Goal: Information Seeking & Learning: Learn about a topic

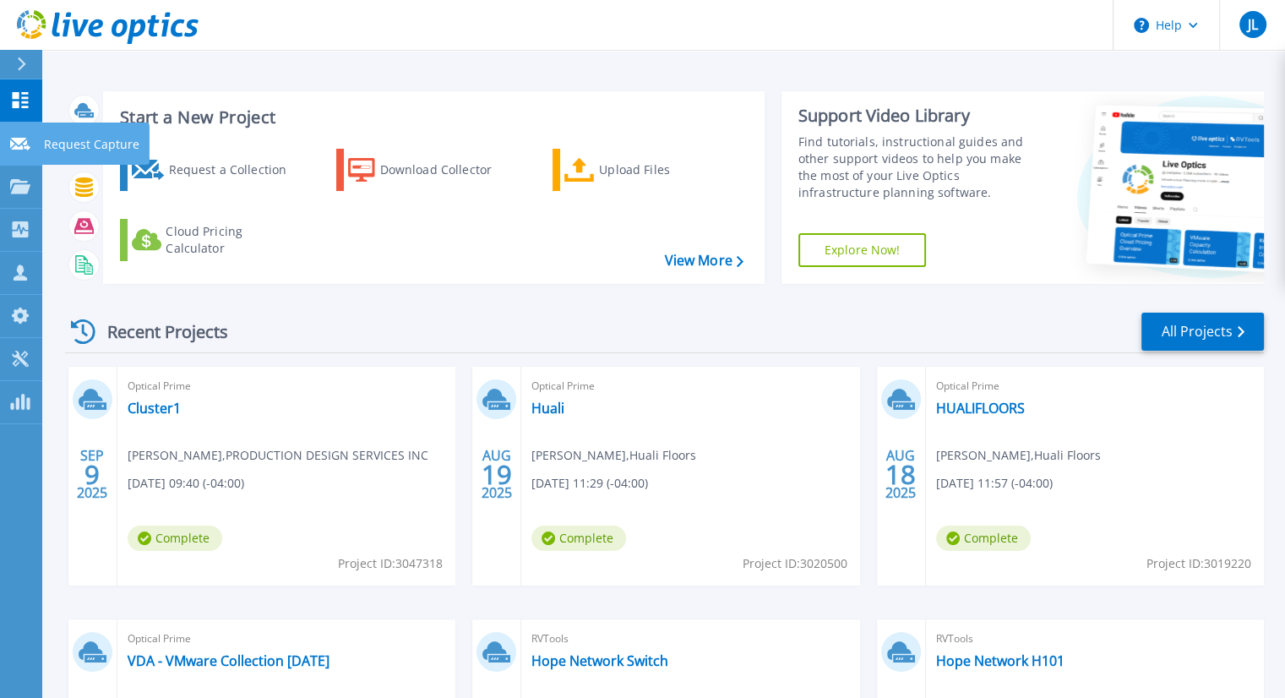
click at [22, 145] on icon at bounding box center [20, 144] width 20 height 13
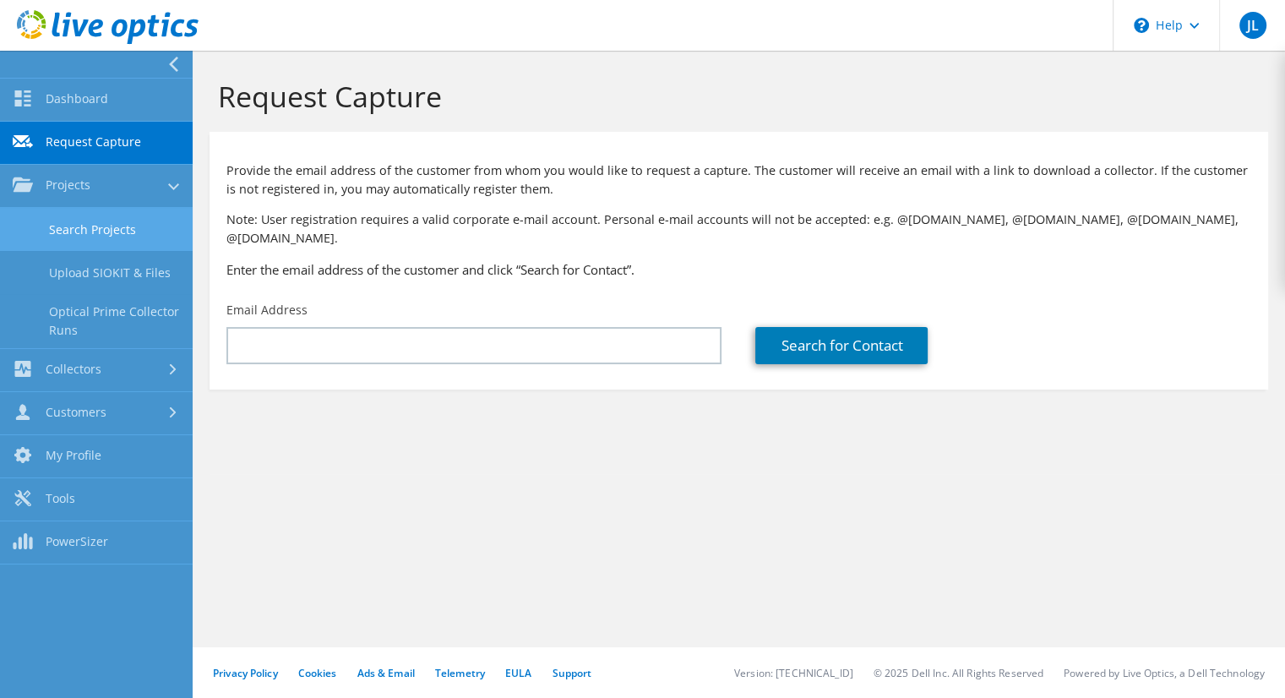
click at [54, 235] on link "Search Projects" at bounding box center [96, 229] width 193 height 43
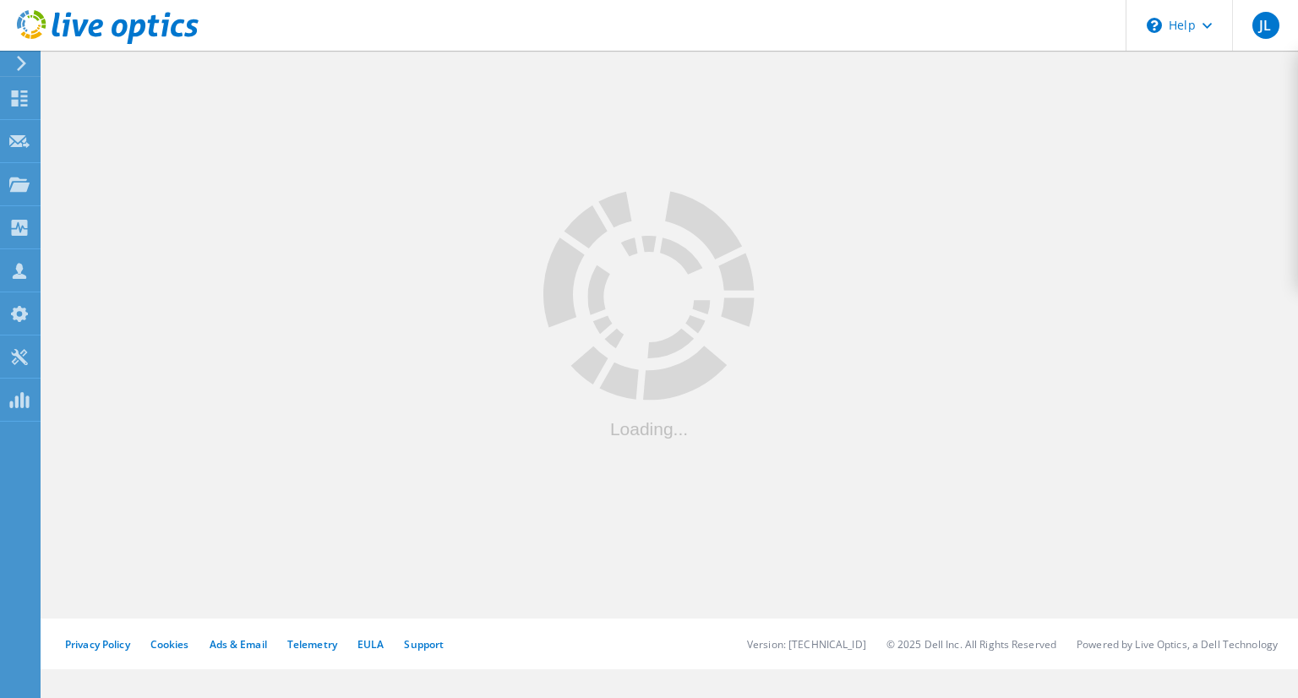
click at [68, 236] on div at bounding box center [670, 332] width 1256 height 571
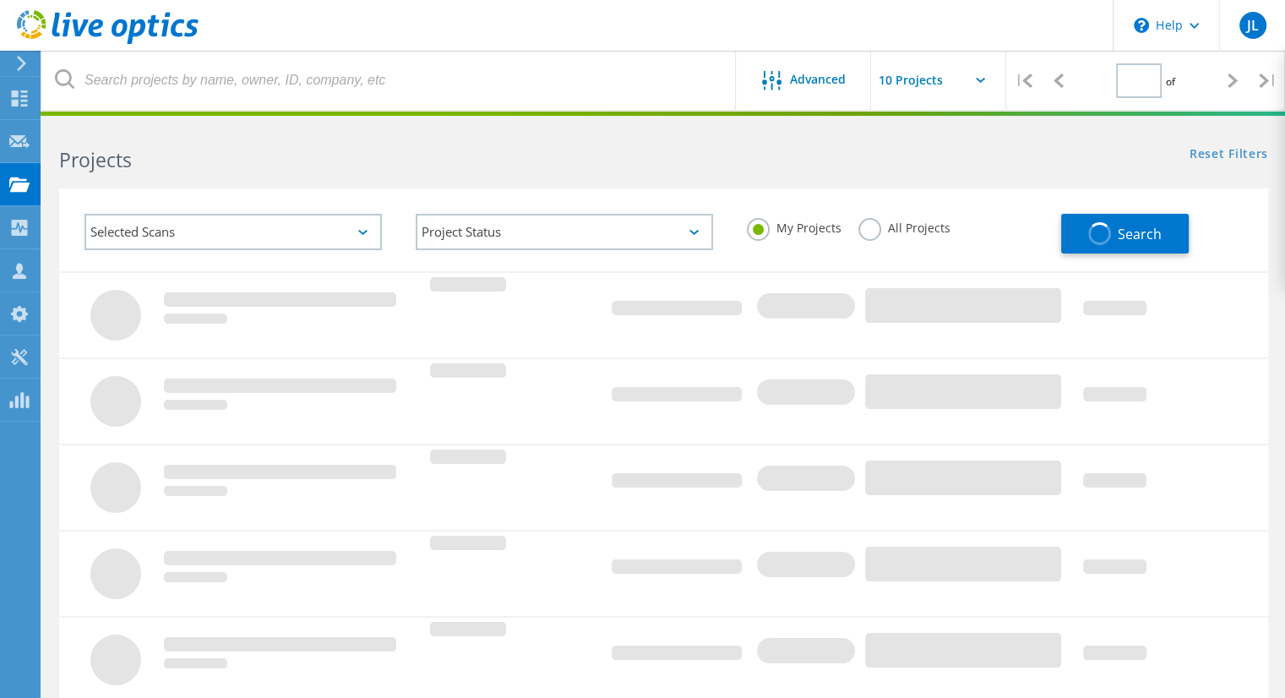
type input "1"
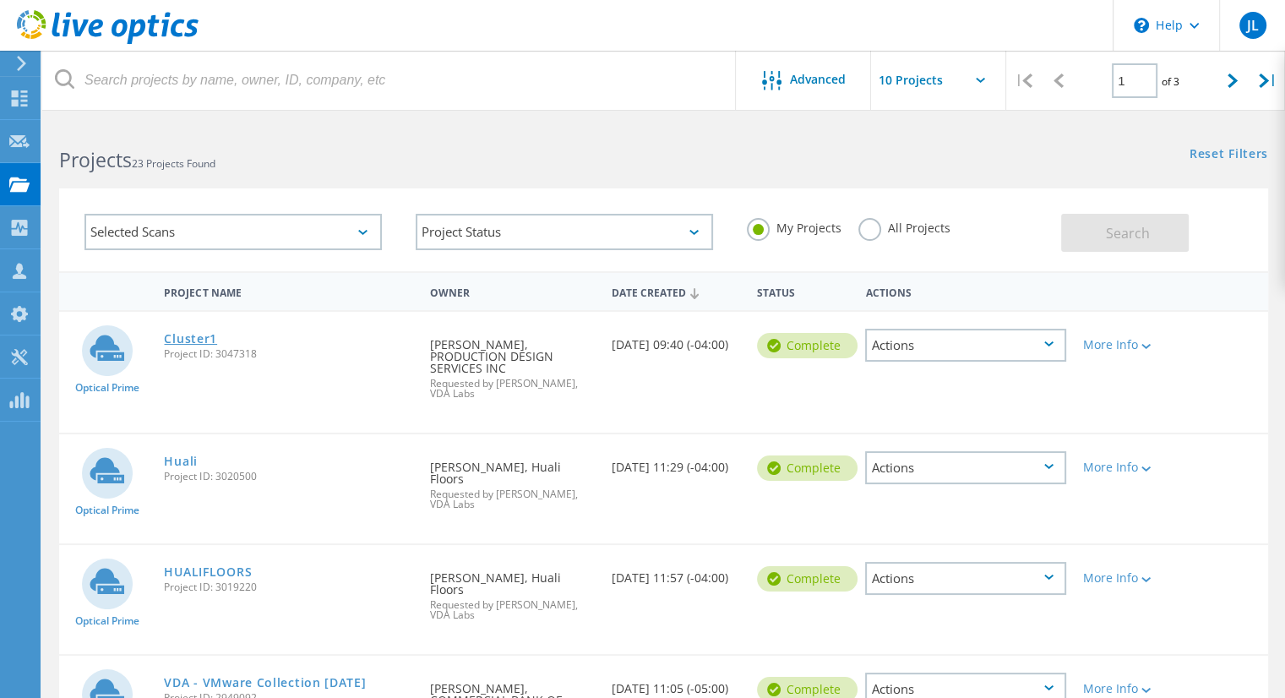
click at [180, 335] on link "Cluster1" at bounding box center [190, 339] width 53 height 12
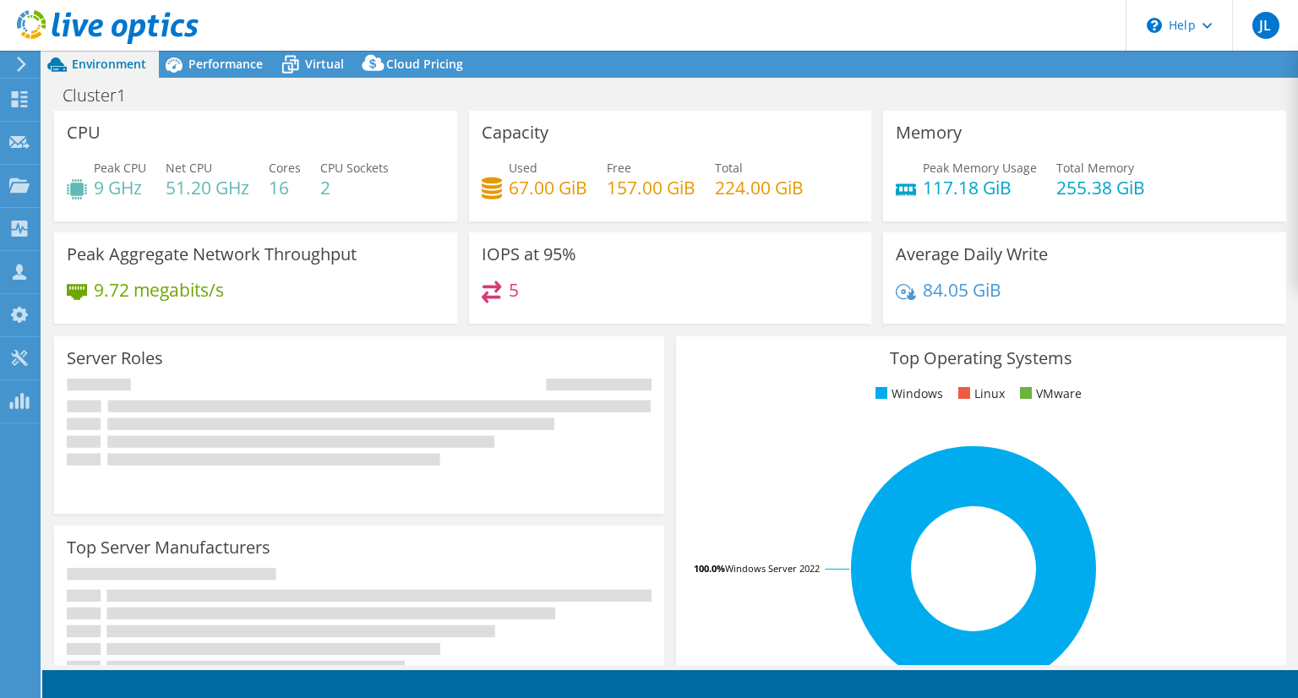
select select "USD"
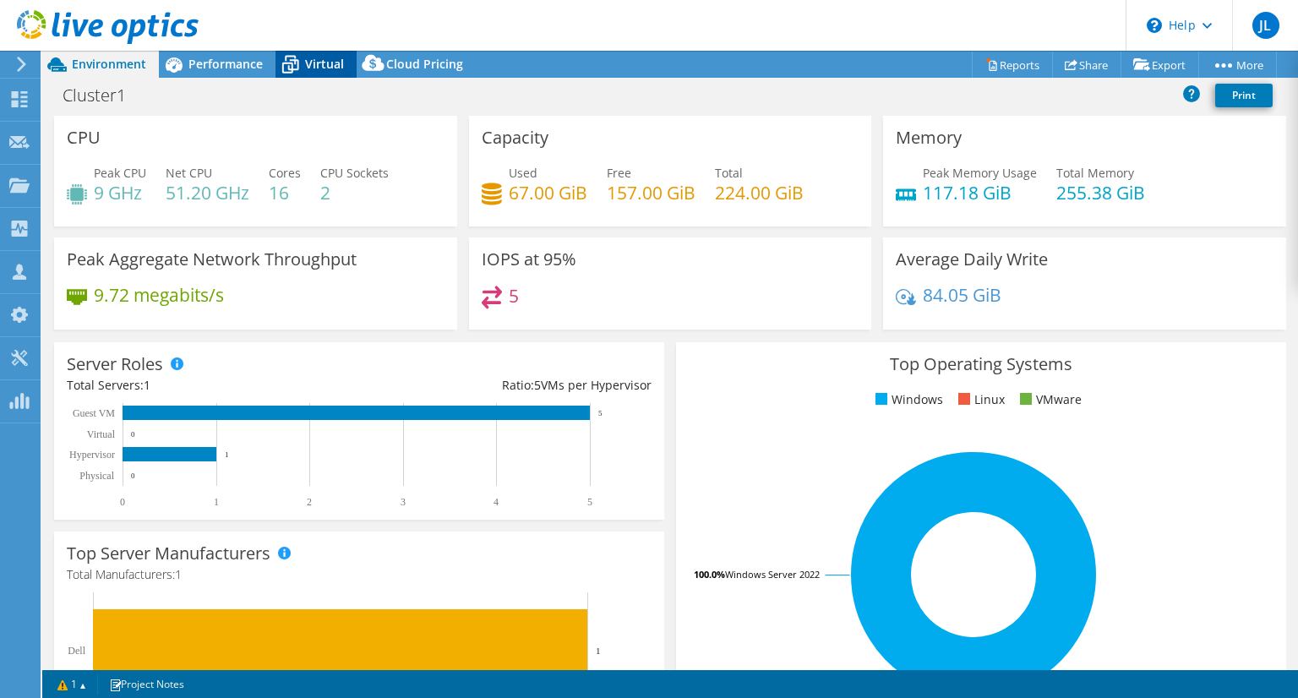
click at [319, 62] on span "Virtual" at bounding box center [324, 64] width 39 height 16
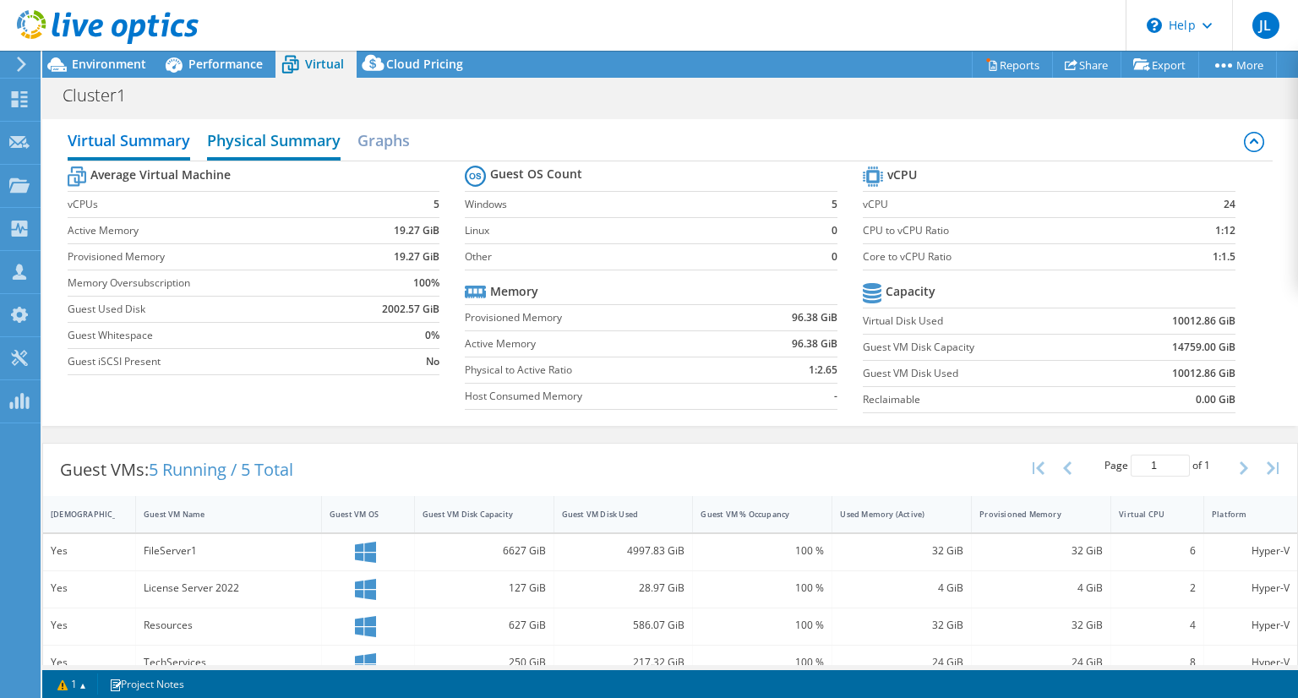
click at [305, 135] on h2 "Physical Summary" at bounding box center [274, 141] width 134 height 37
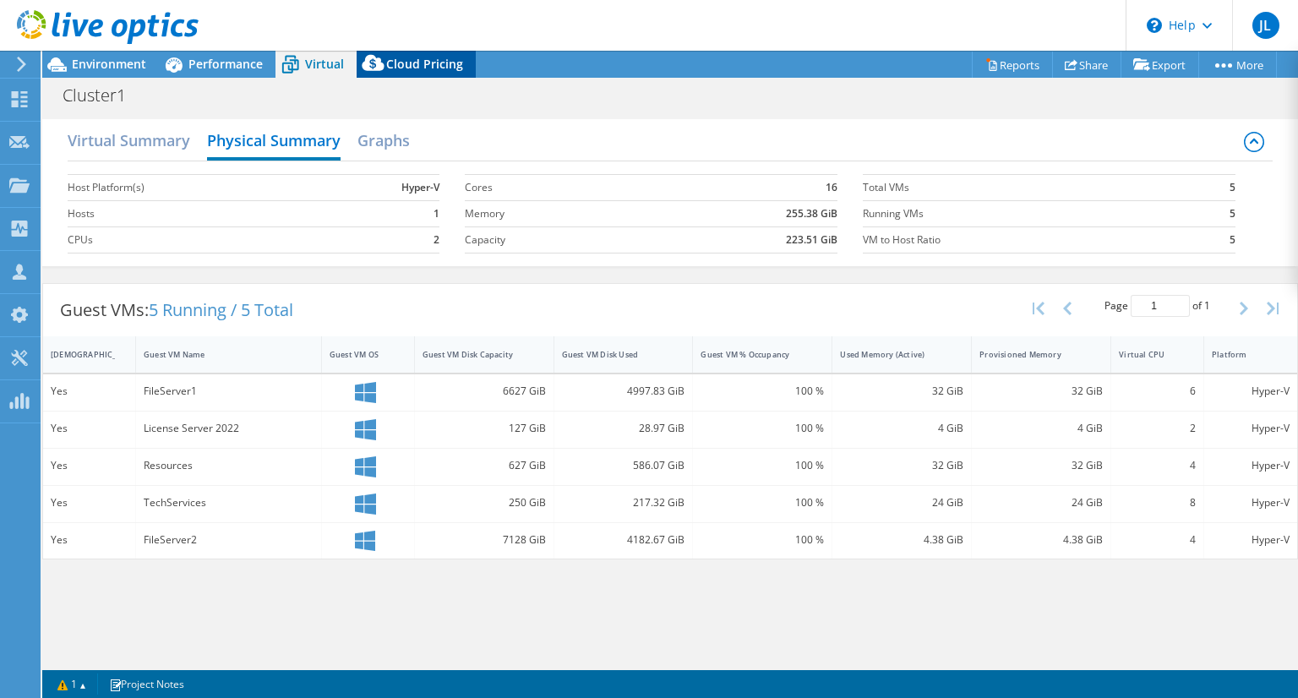
click at [441, 60] on span "Cloud Pricing" at bounding box center [424, 64] width 77 height 16
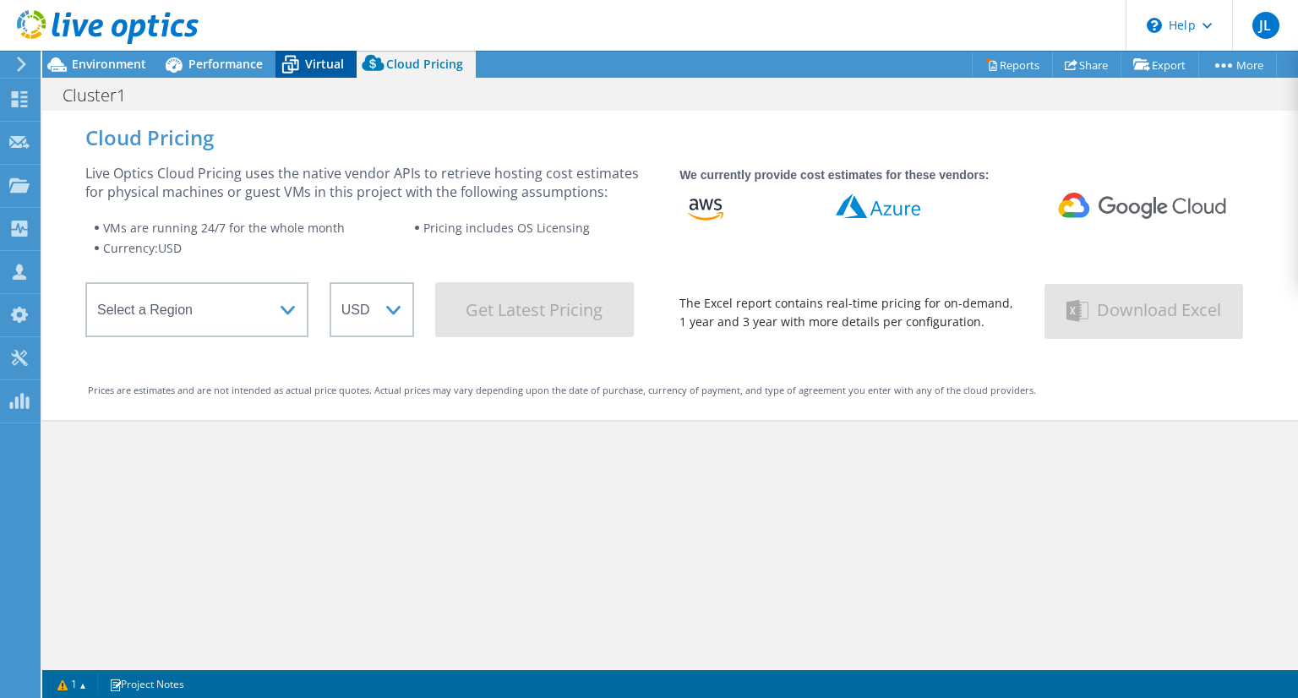
click at [341, 66] on span "Virtual" at bounding box center [324, 64] width 39 height 16
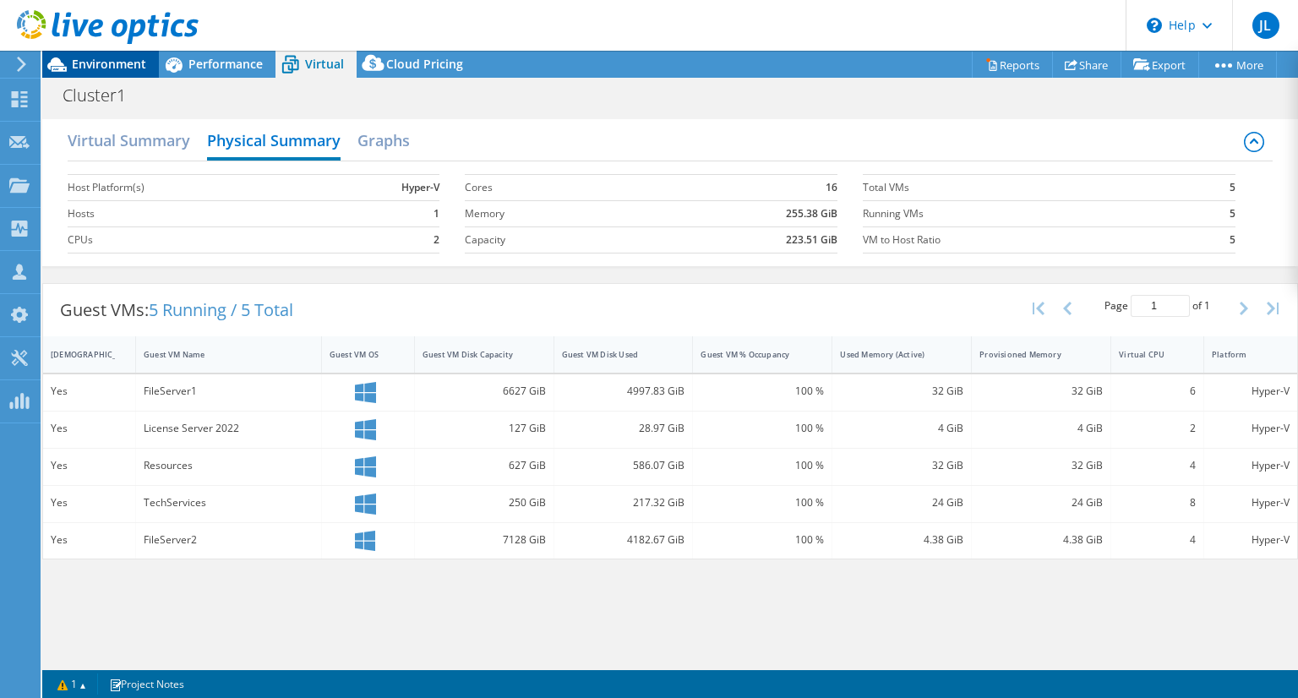
click at [130, 73] on div "Environment" at bounding box center [100, 64] width 117 height 27
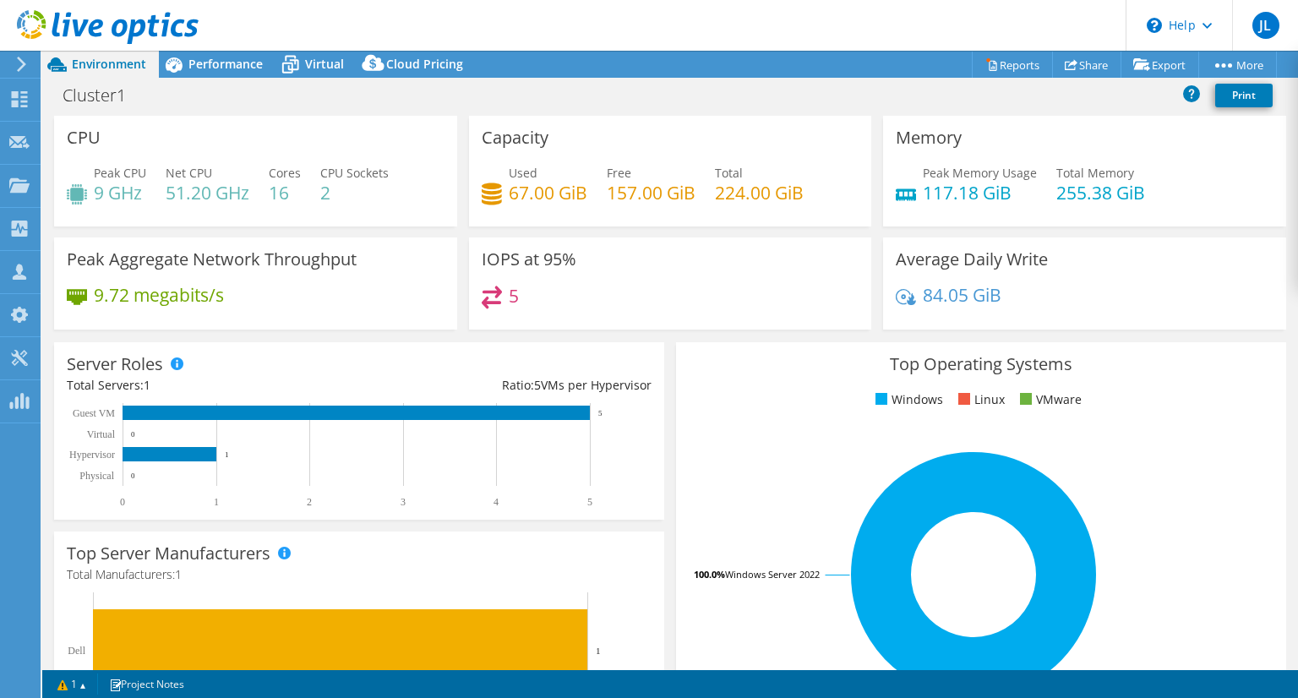
select select "USD"
